Goal: Task Accomplishment & Management: Manage account settings

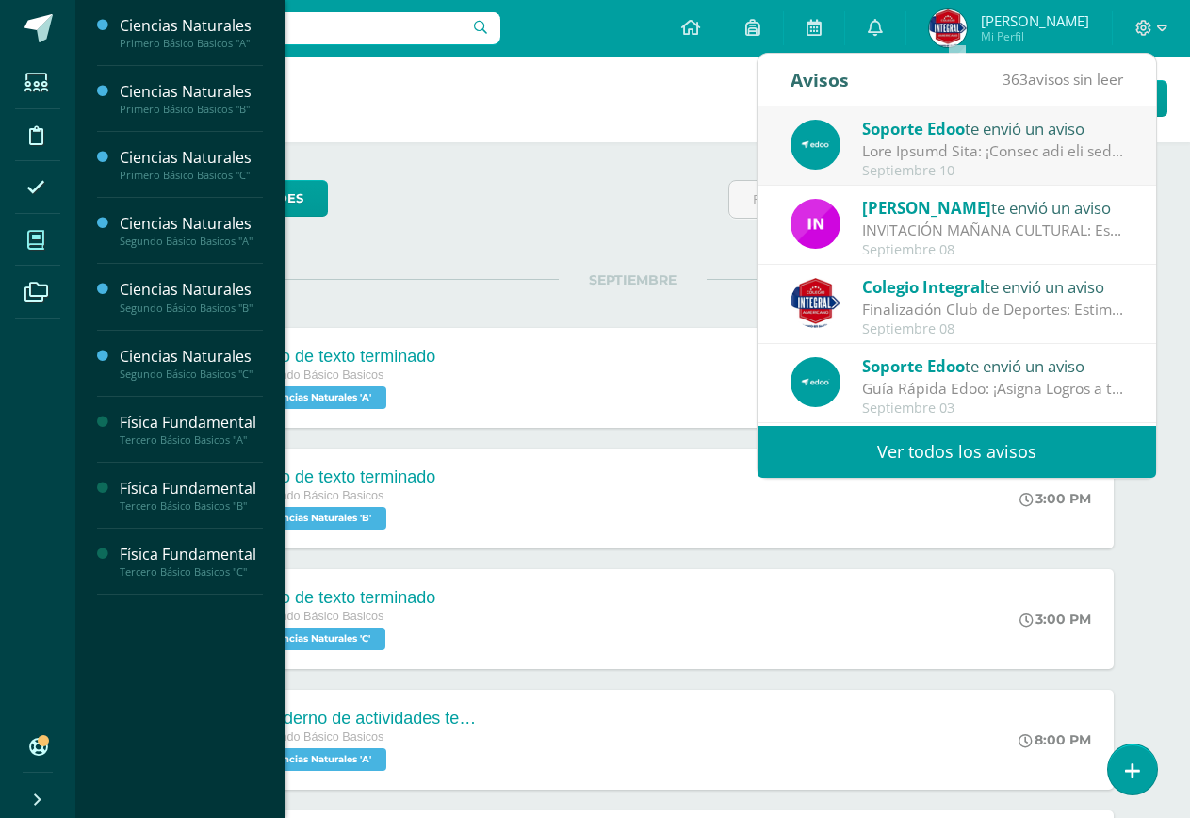
click at [38, 236] on icon at bounding box center [35, 240] width 17 height 19
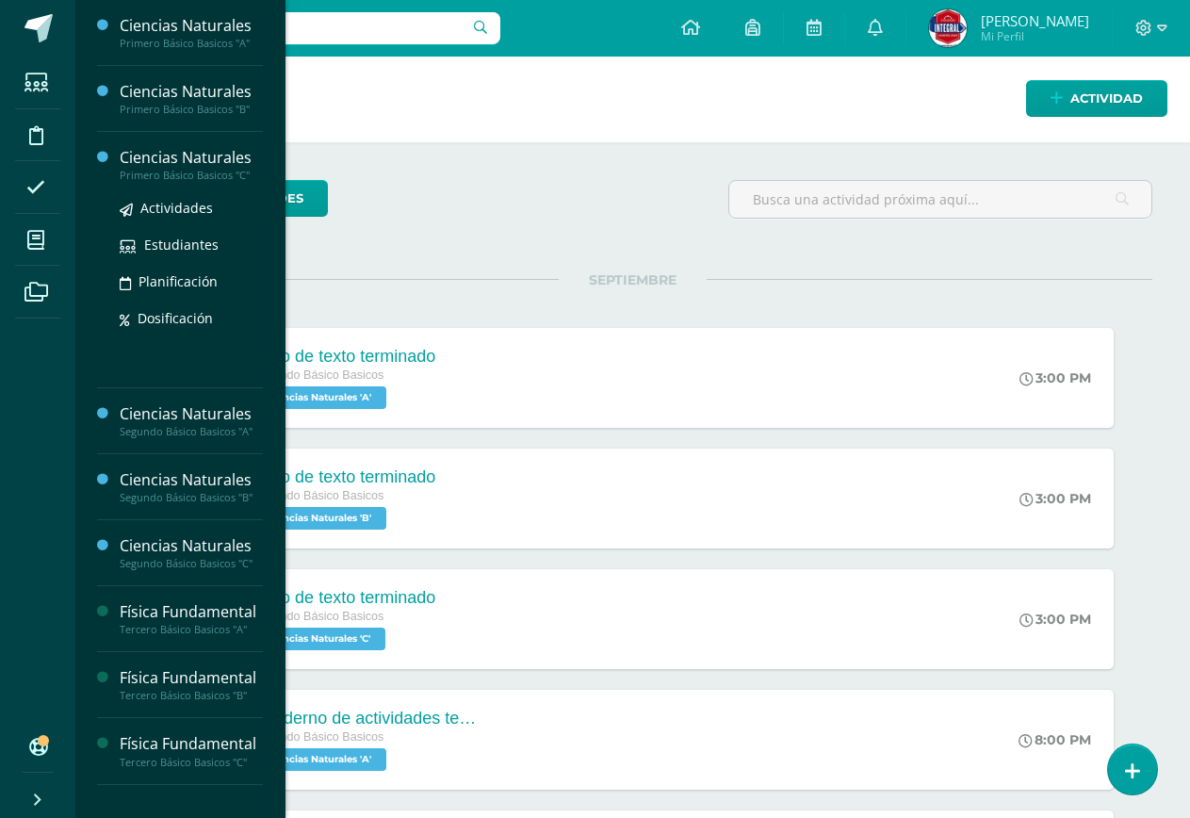
click at [187, 160] on div "Ciencias Naturales" at bounding box center [191, 158] width 143 height 22
click at [187, 162] on div "Ciencias Naturales" at bounding box center [191, 158] width 143 height 22
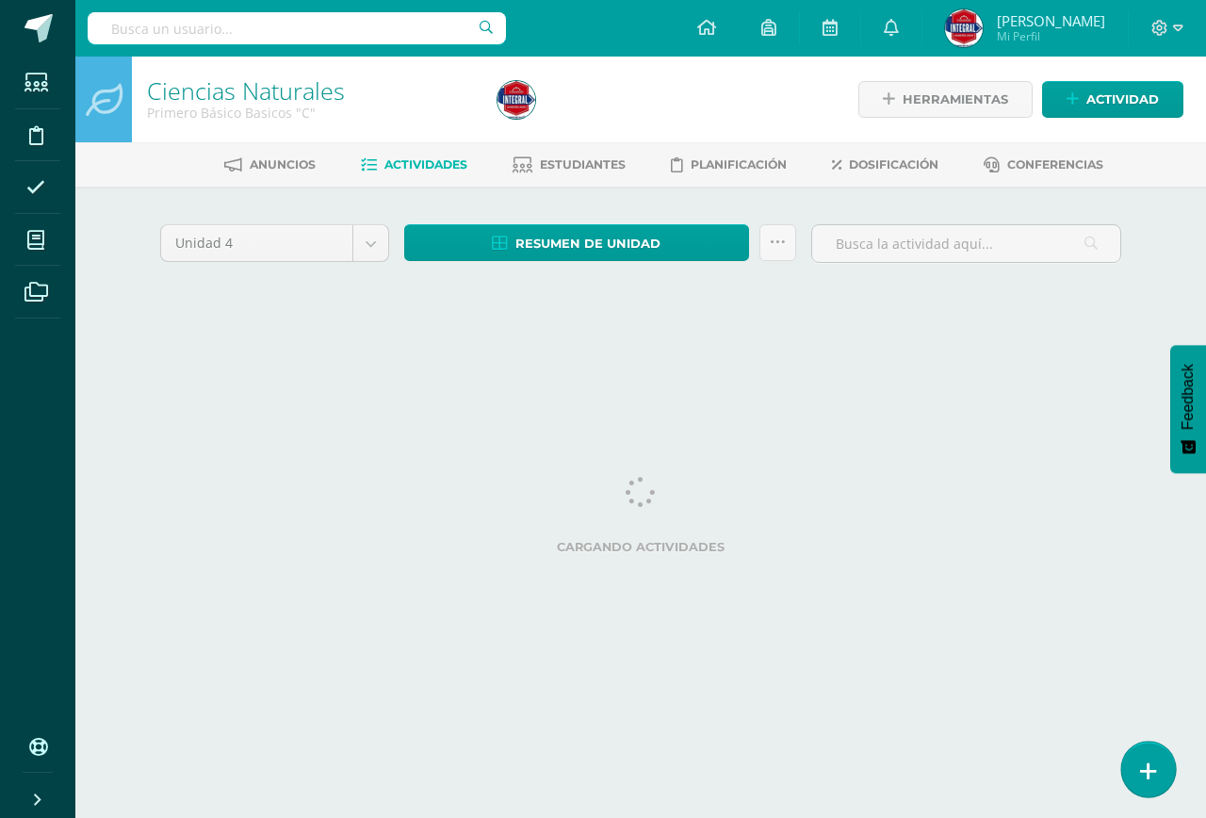
click at [1151, 773] on icon at bounding box center [1148, 771] width 17 height 22
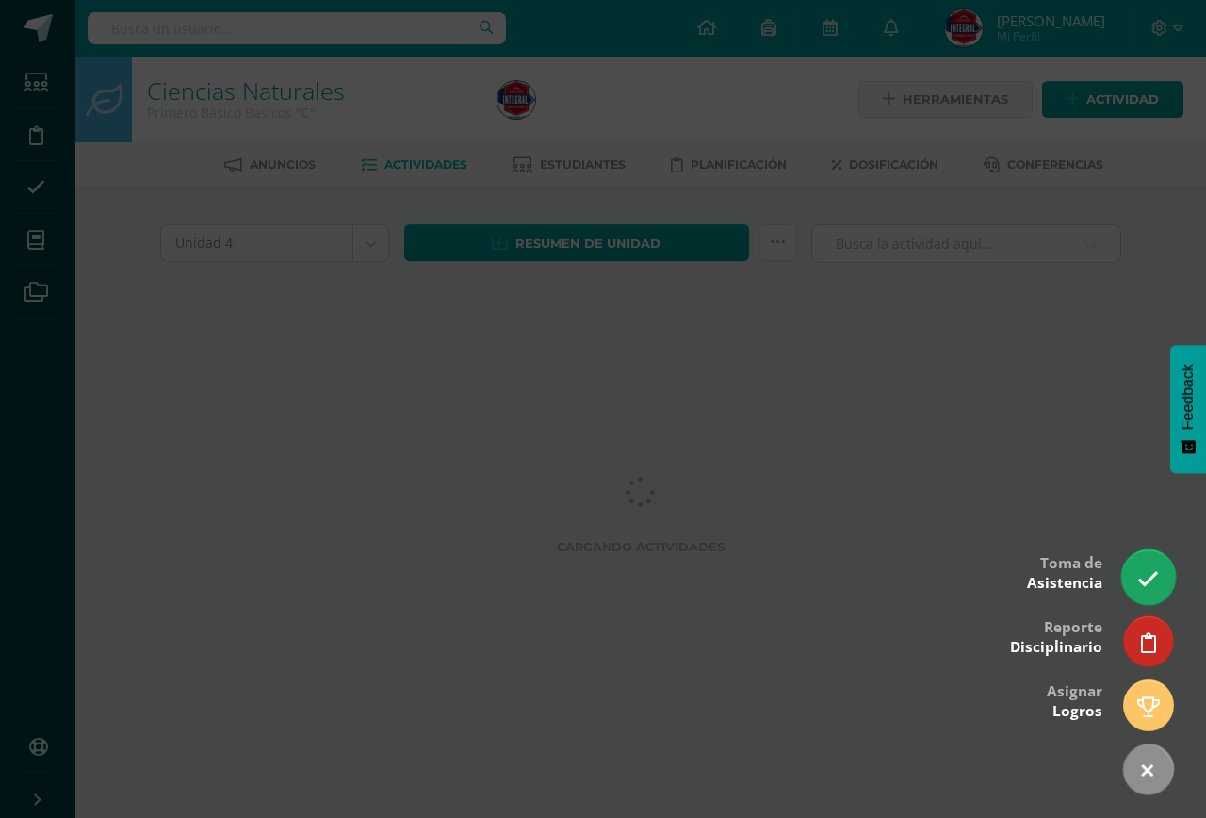
click at [1138, 567] on link at bounding box center [1148, 576] width 54 height 55
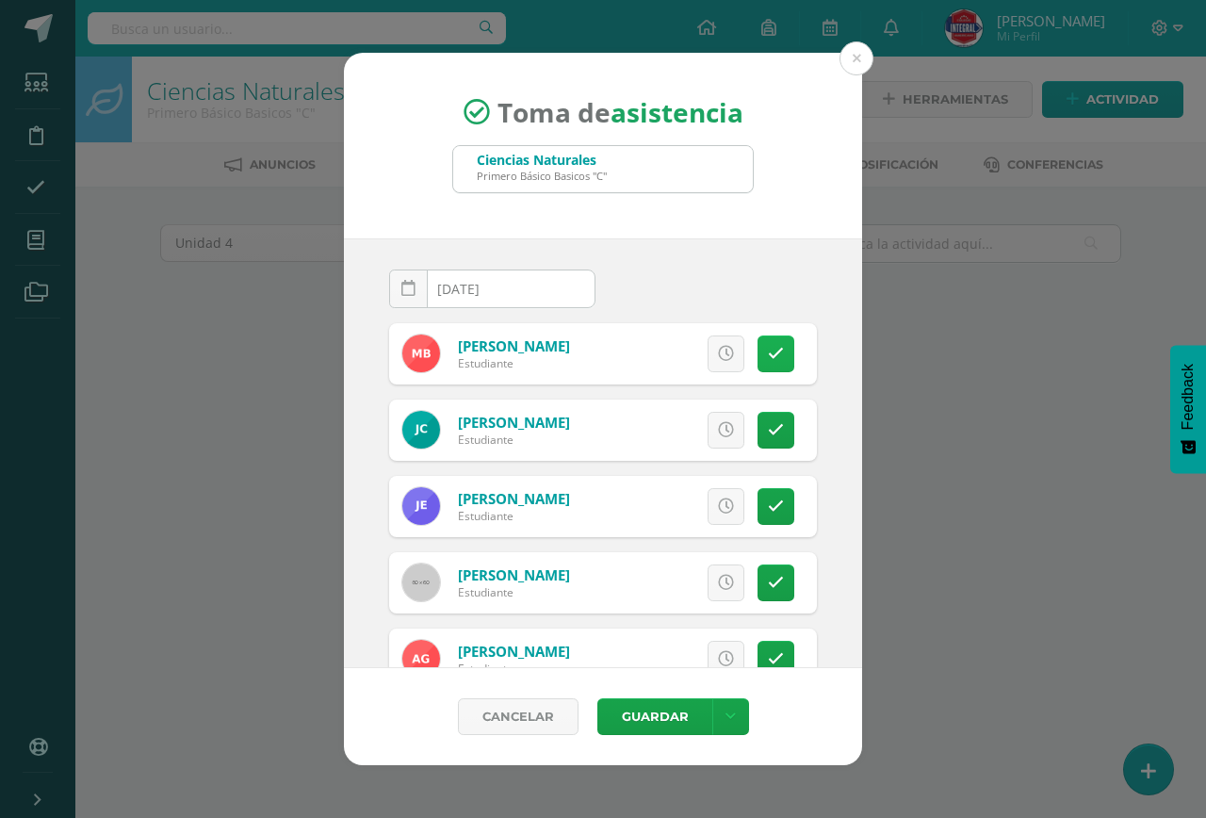
click at [771, 364] on link at bounding box center [775, 353] width 37 height 37
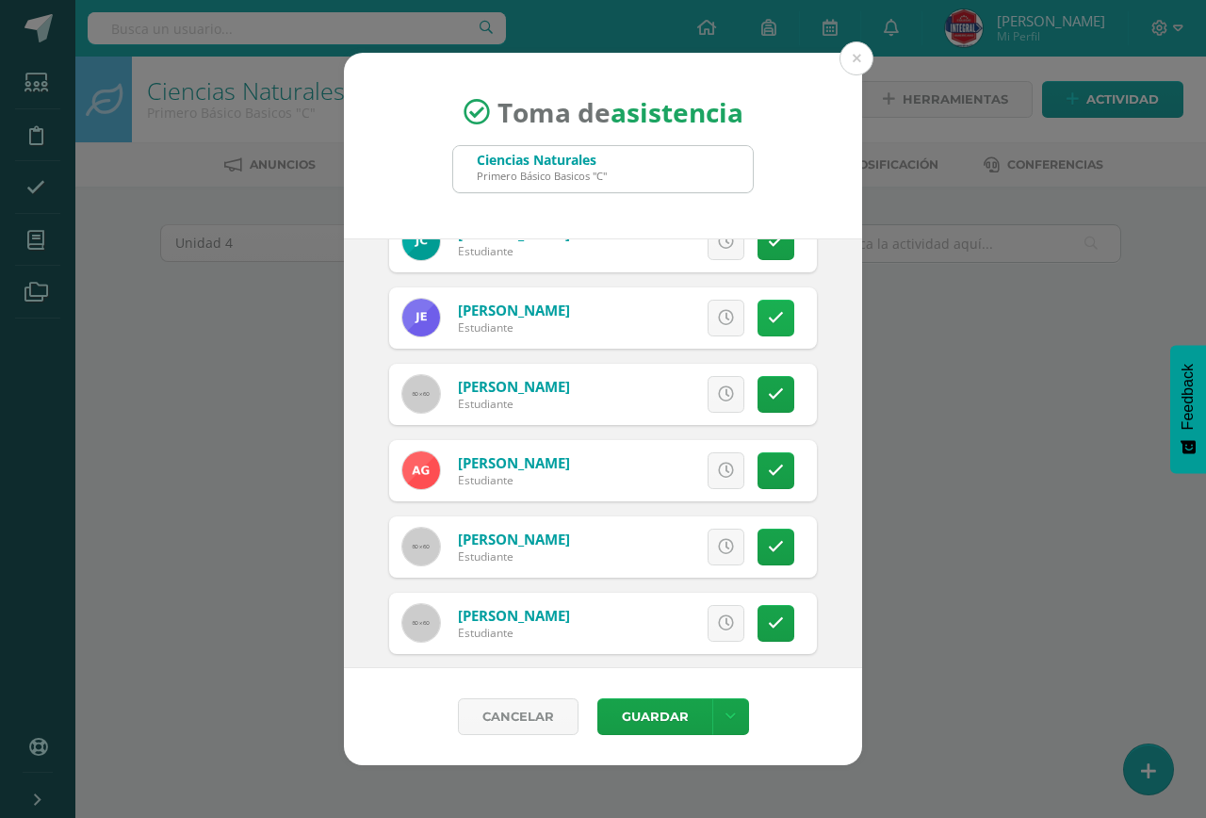
click at [757, 327] on link at bounding box center [775, 318] width 37 height 37
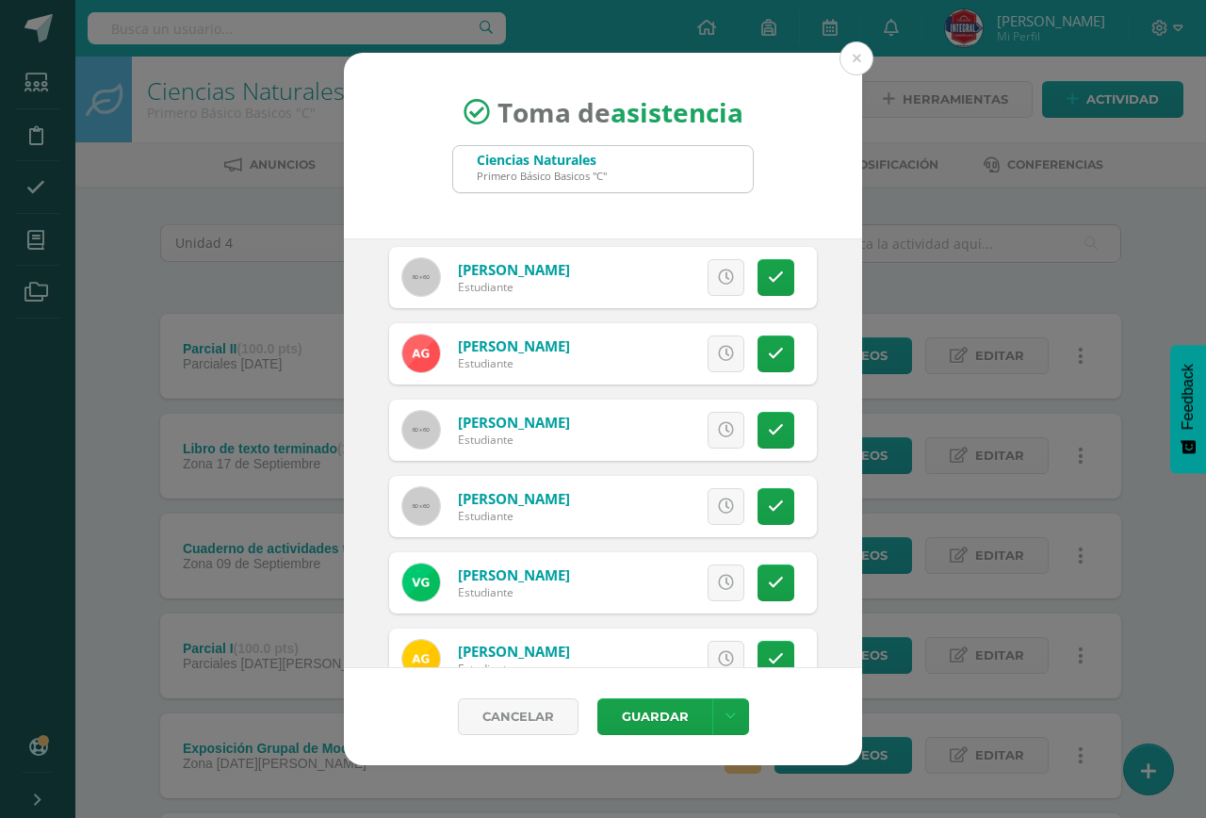
scroll to position [377, 0]
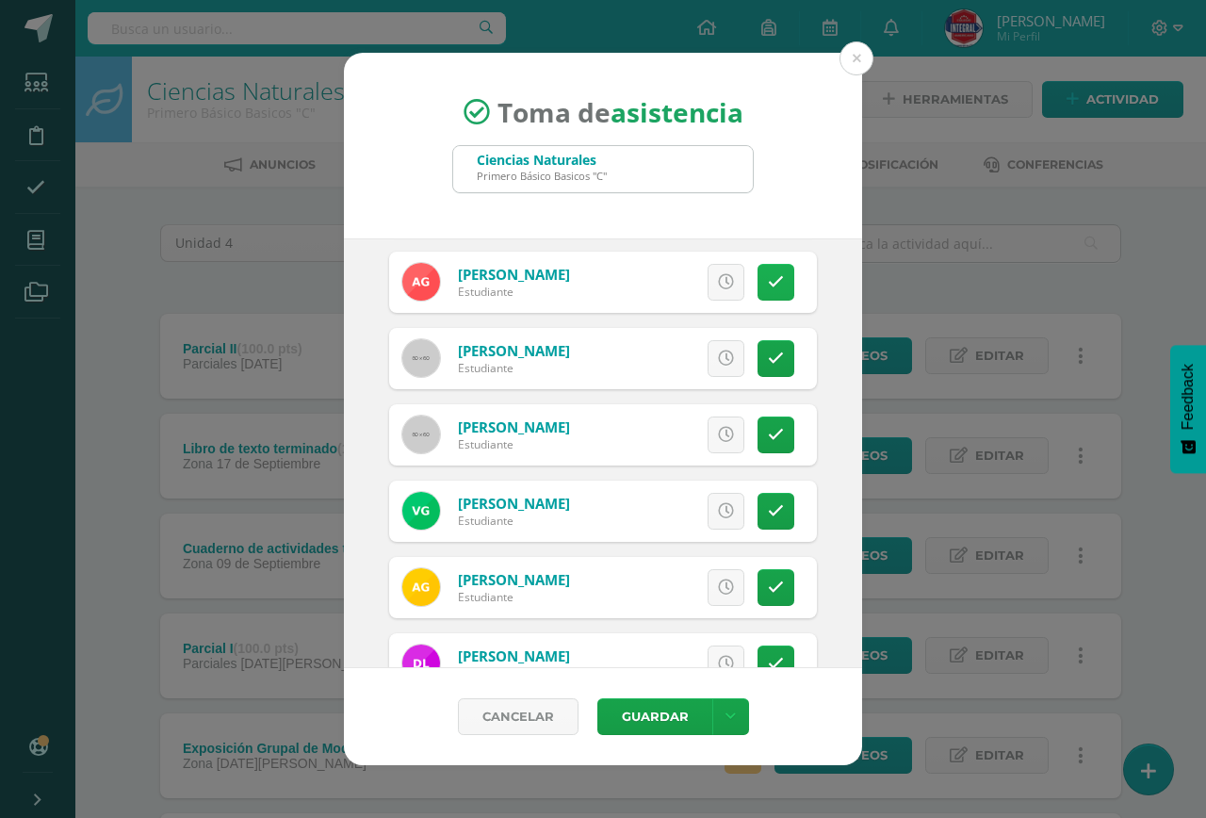
click at [768, 284] on icon at bounding box center [776, 282] width 16 height 16
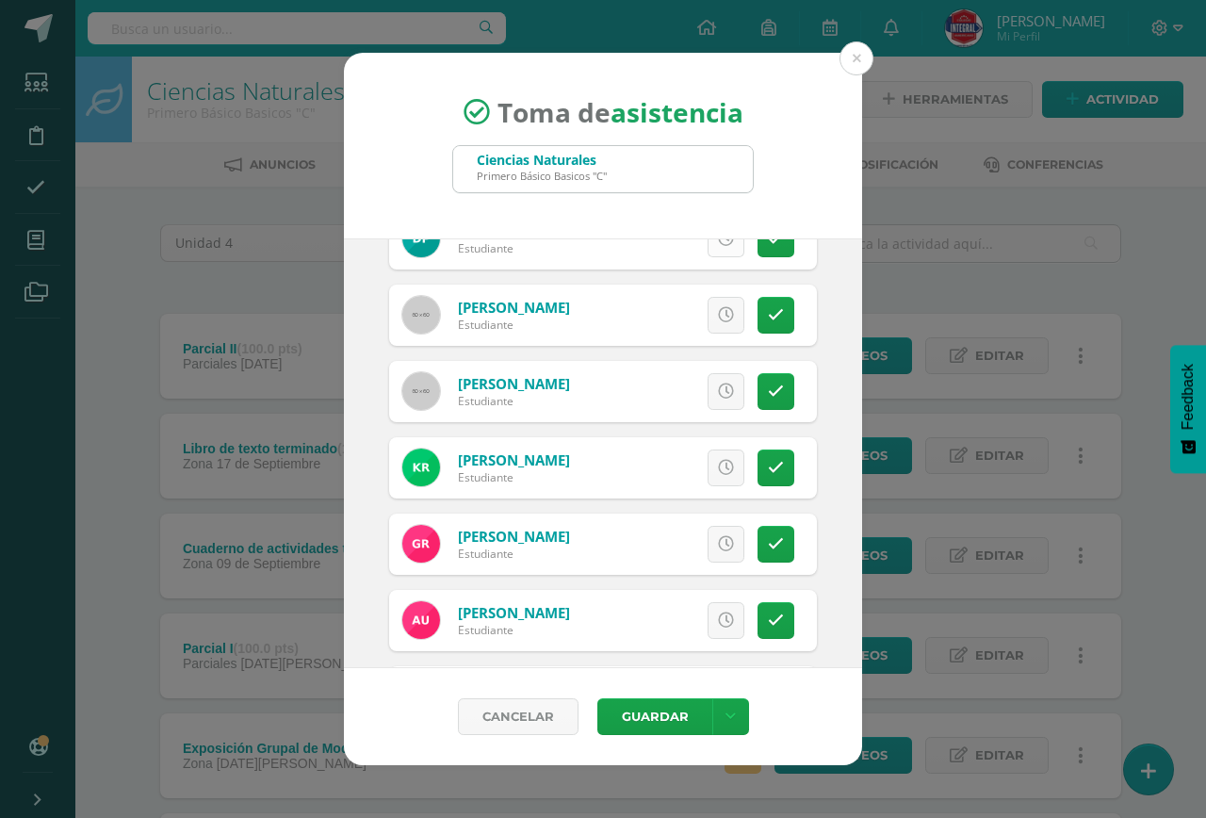
scroll to position [1413, 0]
click at [768, 308] on icon at bounding box center [776, 314] width 16 height 16
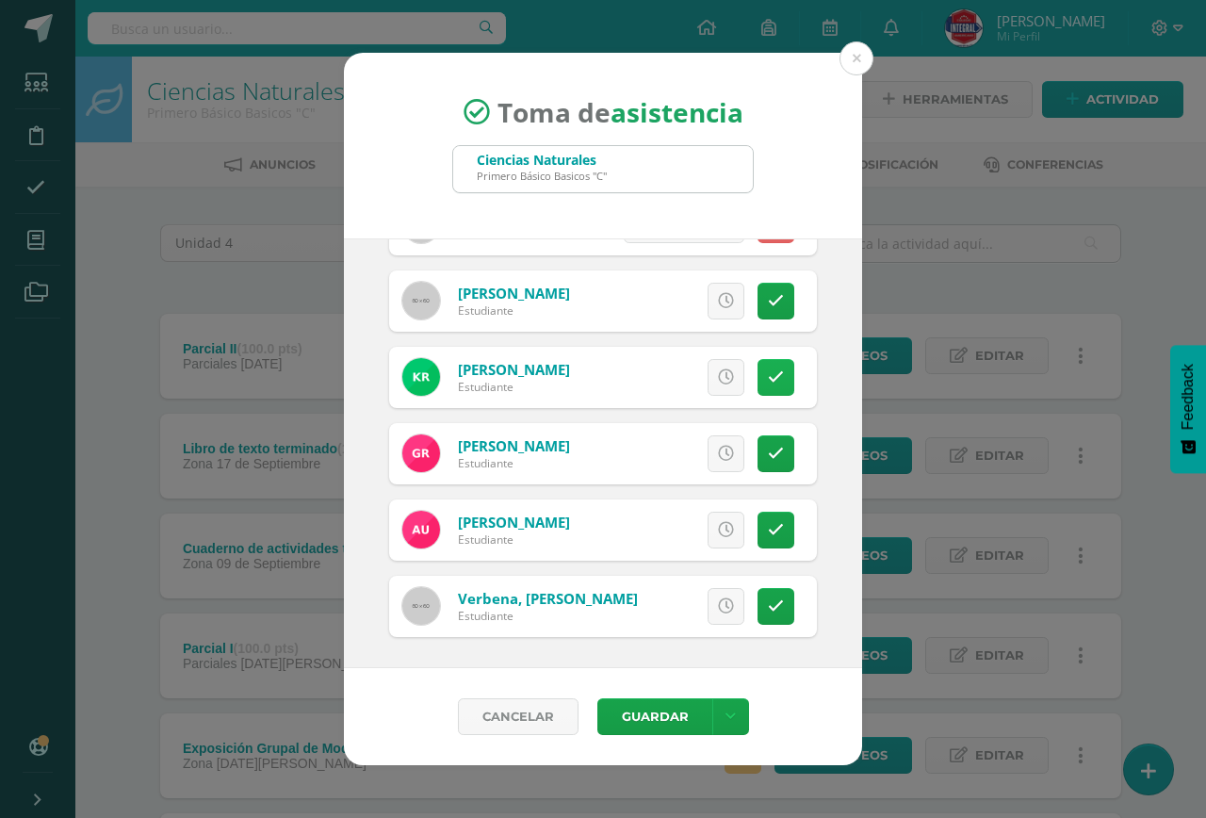
click at [768, 373] on icon at bounding box center [776, 377] width 16 height 16
click at [758, 443] on link at bounding box center [775, 453] width 37 height 37
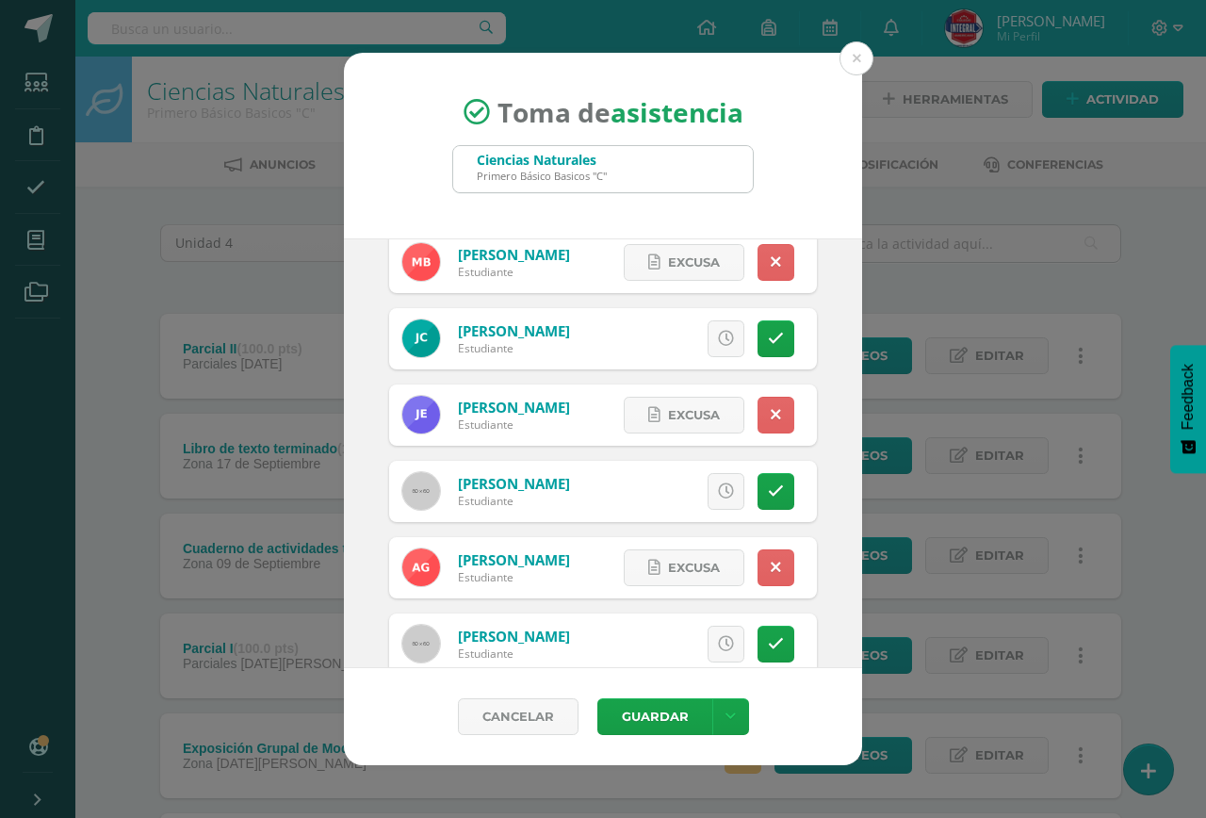
scroll to position [0, 0]
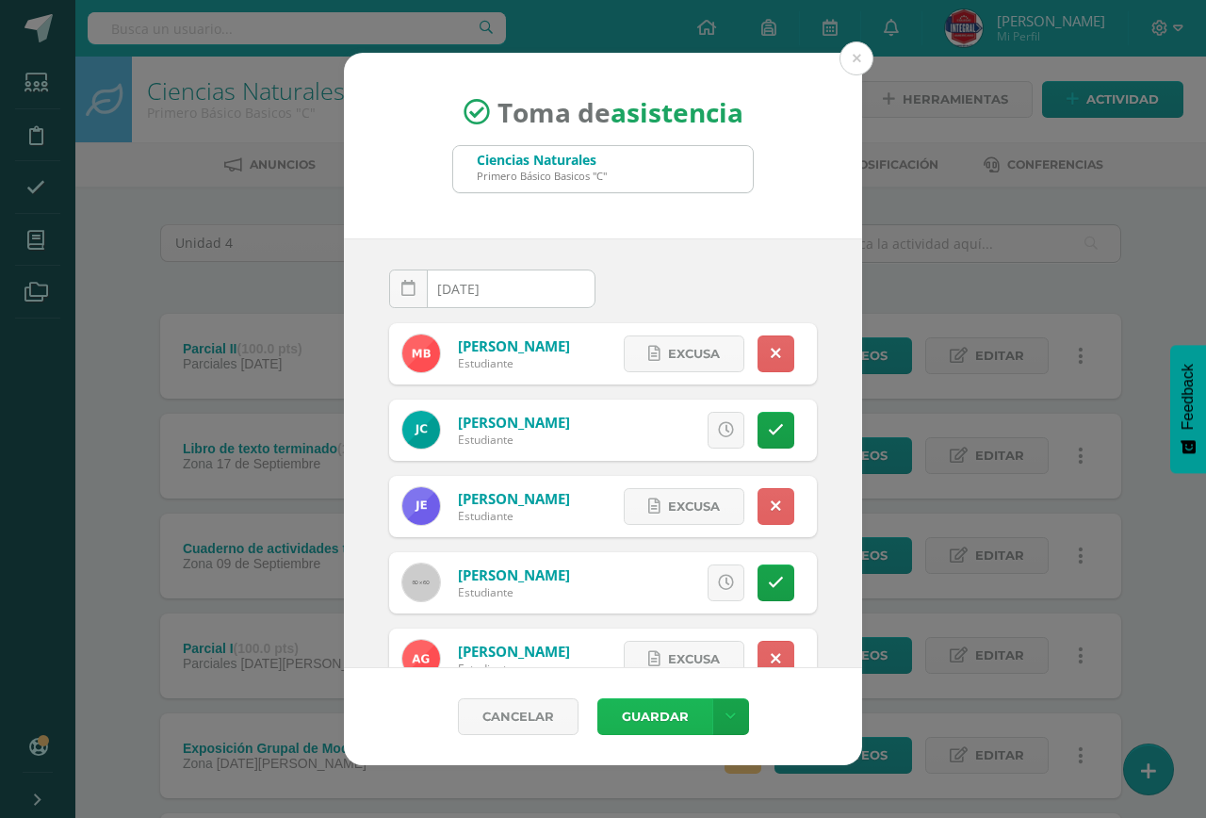
click at [675, 717] on button "Guardar" at bounding box center [654, 716] width 115 height 37
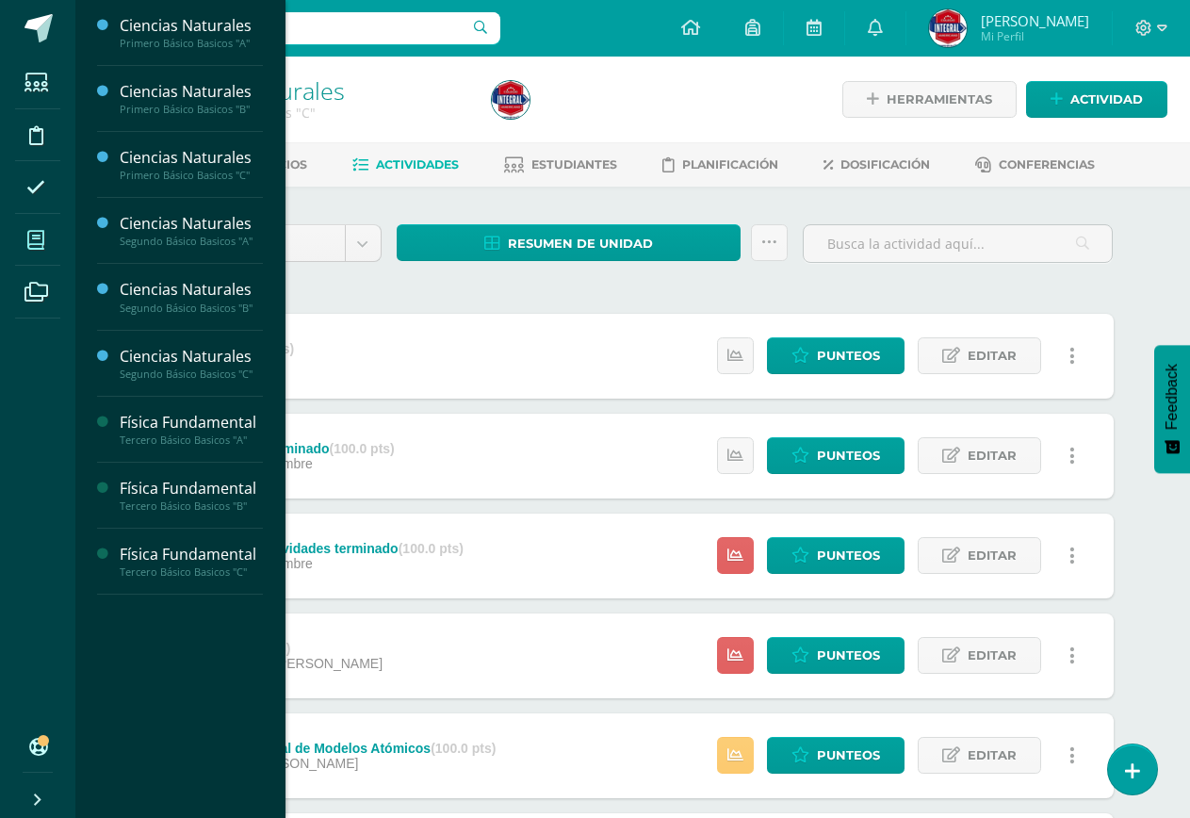
click at [26, 238] on span at bounding box center [36, 240] width 42 height 42
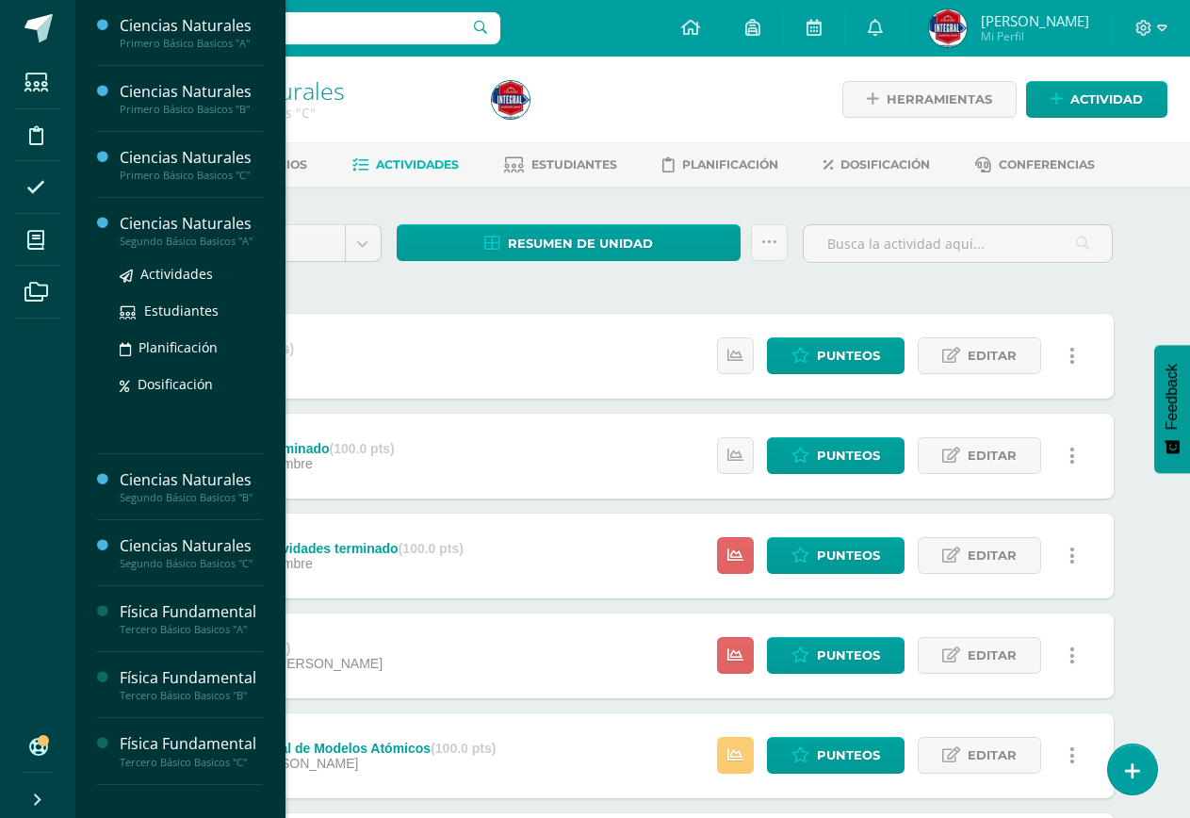
click at [195, 244] on div "Segundo Básico Basicos "A"" at bounding box center [191, 241] width 143 height 13
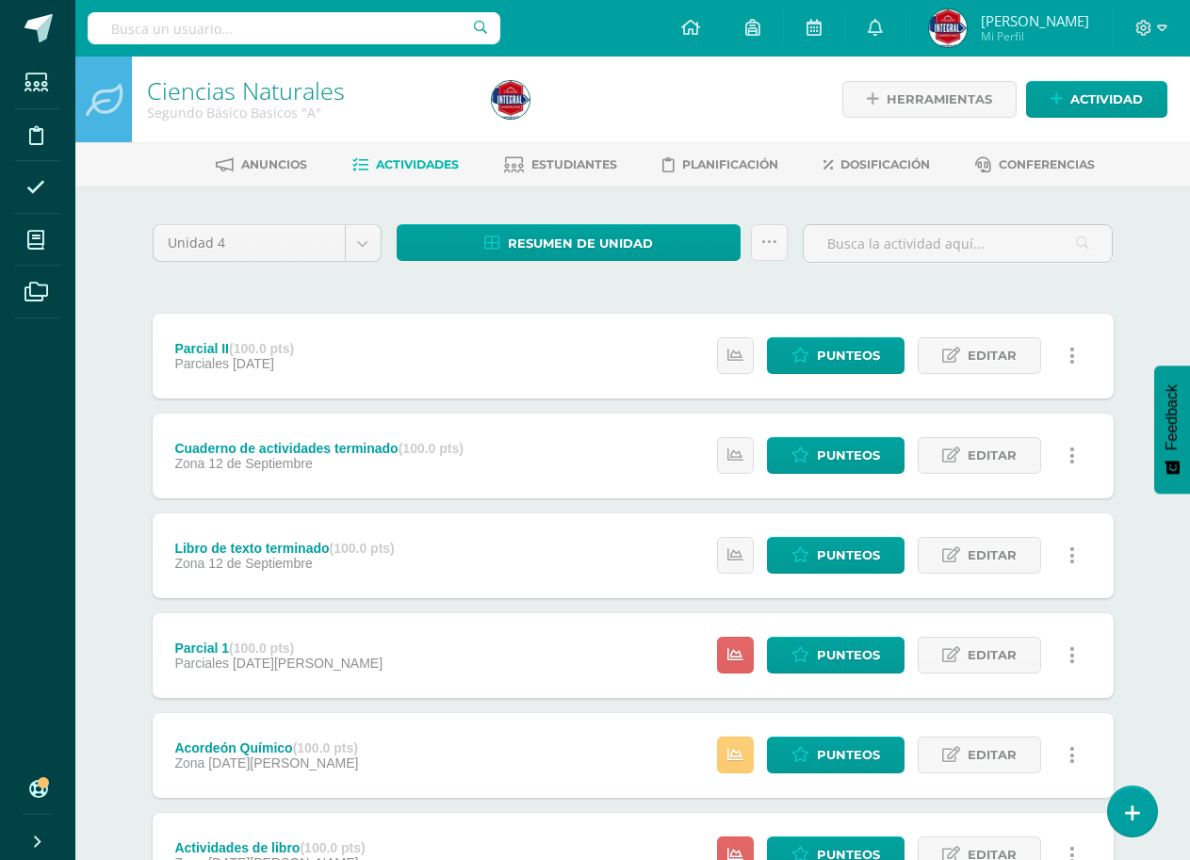
click at [405, 532] on div "Libro de texto terminado (100.0 pts) Zona [DATE]" at bounding box center [285, 555] width 265 height 85
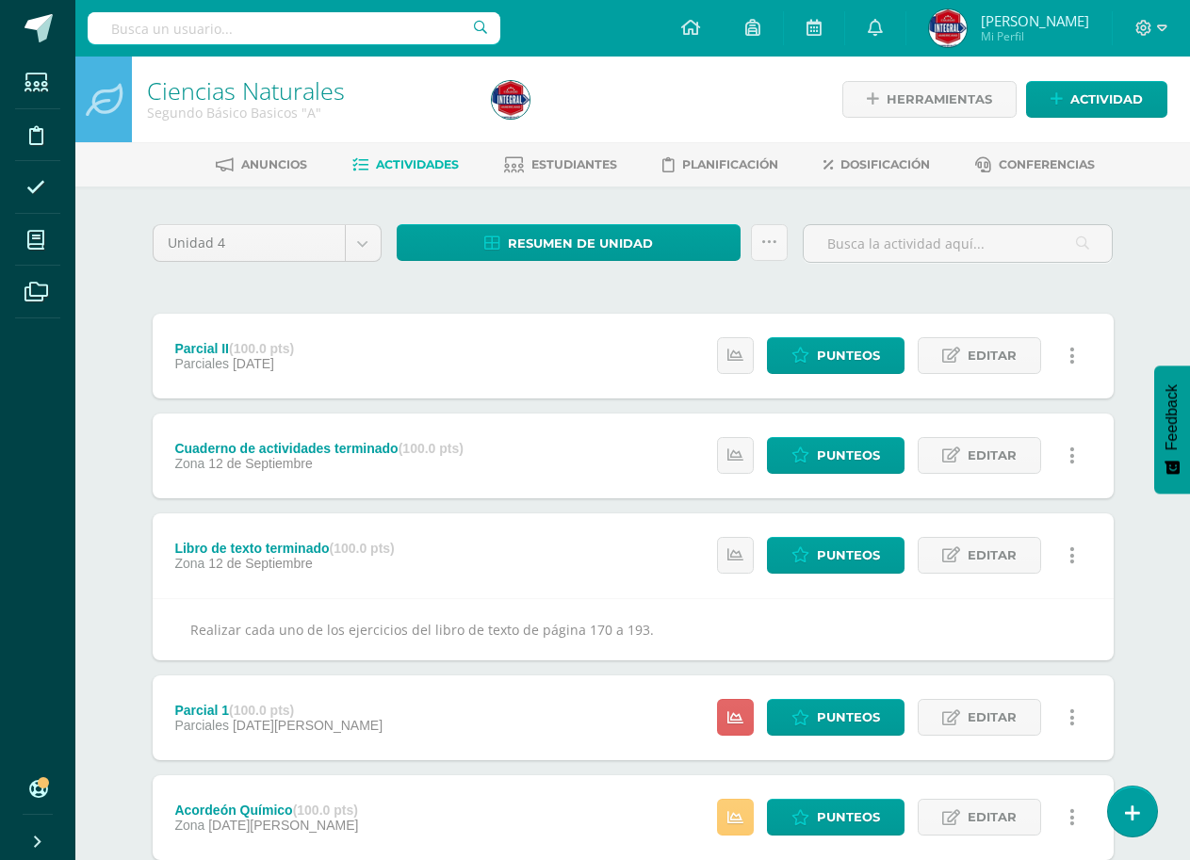
click at [484, 432] on div "Cuaderno de actividades terminado (100.0 pts) Zona [DATE]" at bounding box center [319, 456] width 333 height 85
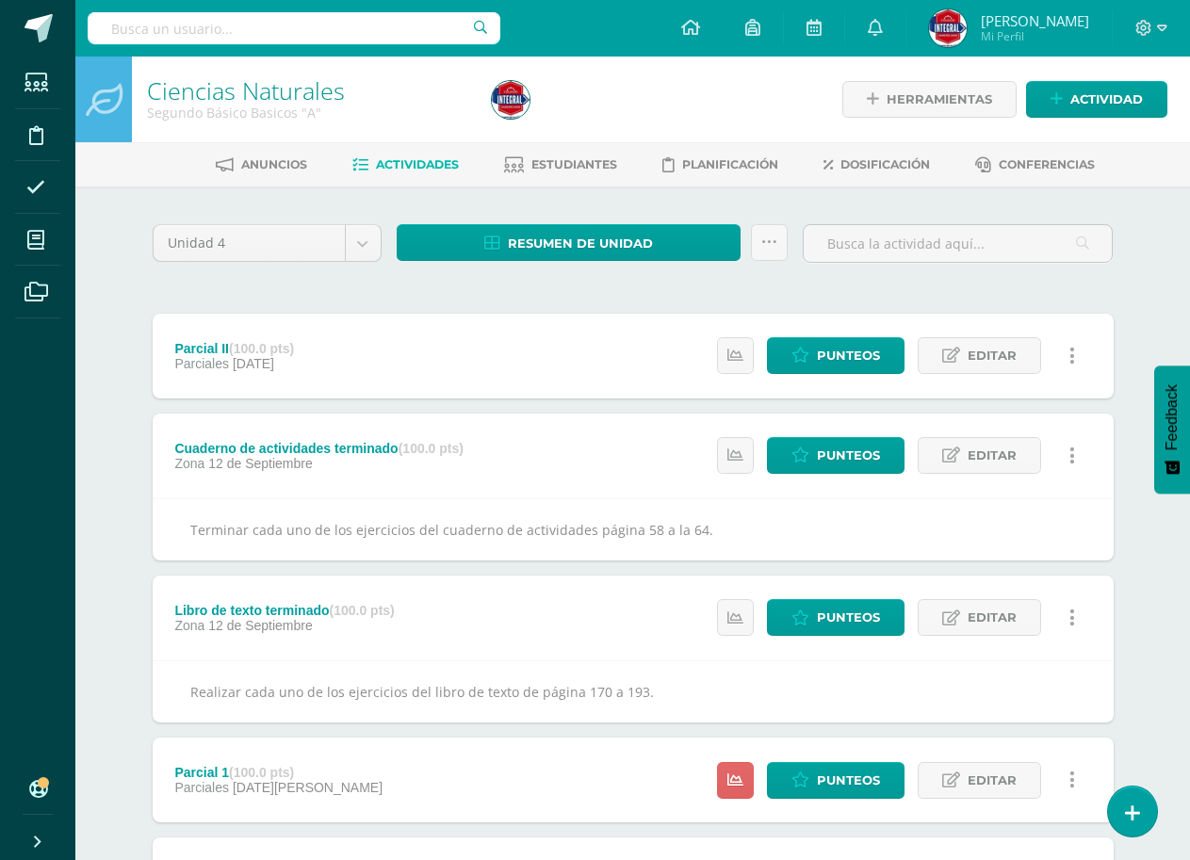
click at [385, 373] on div "Parcial II (100.0 pts) Parciales [DATE] Estatus de Actividad: 26 Estudiantes si…" at bounding box center [633, 356] width 961 height 85
